Goal: Transaction & Acquisition: Book appointment/travel/reservation

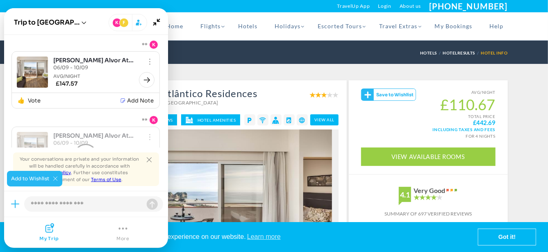
scroll to position [59, 0]
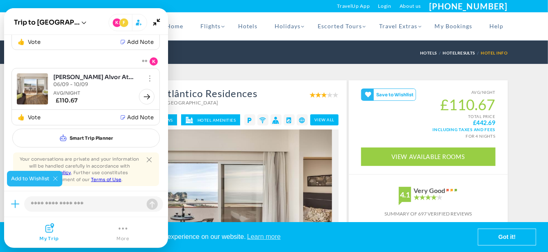
click at [176, 49] on div "« SEE ALL HOTELS IN [GEOGRAPHIC_DATA] Hotels HotelResults Hotel Info" at bounding box center [274, 52] width 467 height 23
click at [407, 127] on span "Including taxes and fees" at bounding box center [428, 129] width 134 height 6
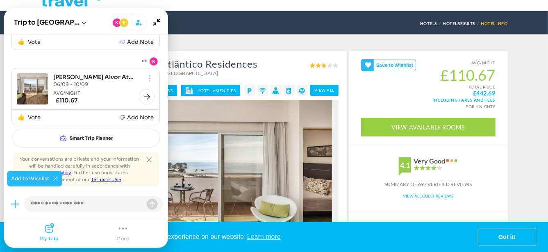
scroll to position [41, 0]
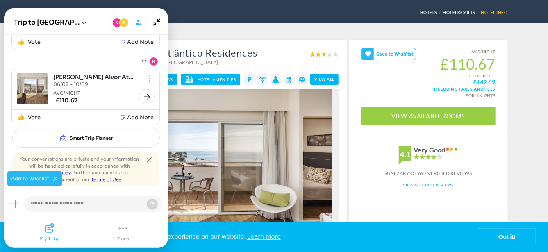
click at [370, 188] on div "View All Guest Reviews" at bounding box center [428, 184] width 159 height 7
click at [496, 235] on link "Got it!" at bounding box center [506, 237] width 57 height 16
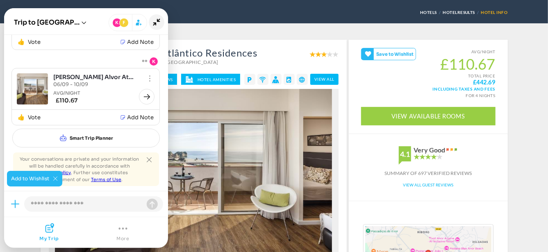
click at [158, 23] on icon "Minimize" at bounding box center [157, 22] width 16 height 16
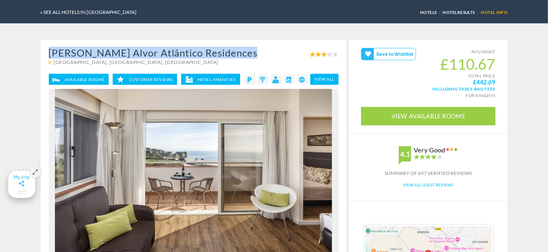
drag, startPoint x: 214, startPoint y: 53, endPoint x: 106, endPoint y: 41, distance: 109.2
click at [106, 41] on div "[PERSON_NAME] Alvor Atlântico Residences [GEOGRAPHIC_DATA], [GEOGRAPHIC_DATA], …" at bounding box center [194, 177] width 306 height 274
drag, startPoint x: 106, startPoint y: 41, endPoint x: 97, endPoint y: 52, distance: 13.8
copy div "[PERSON_NAME] Alvor Atlântico Residences"
